Goal: Browse casually

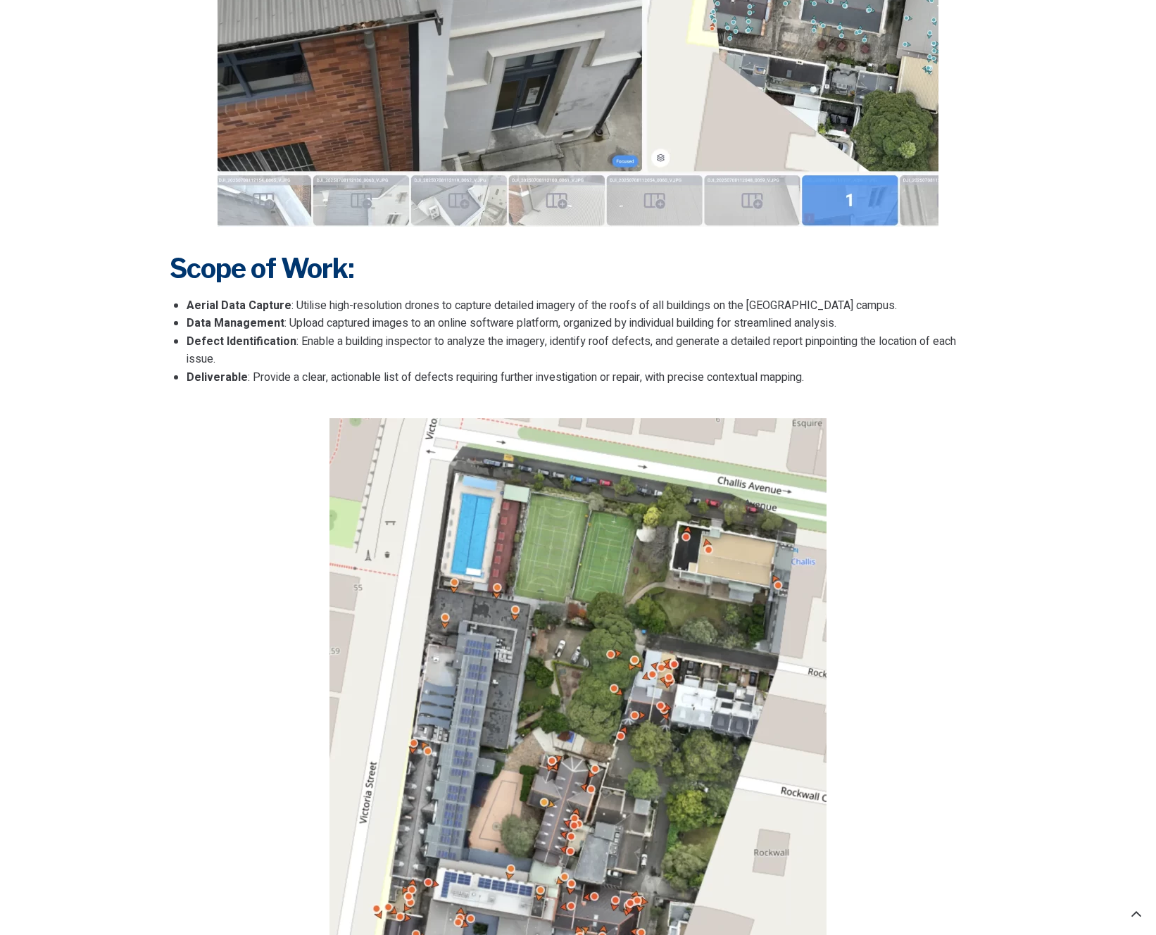
scroll to position [1142, 0]
